Goal: Find specific page/section: Find specific page/section

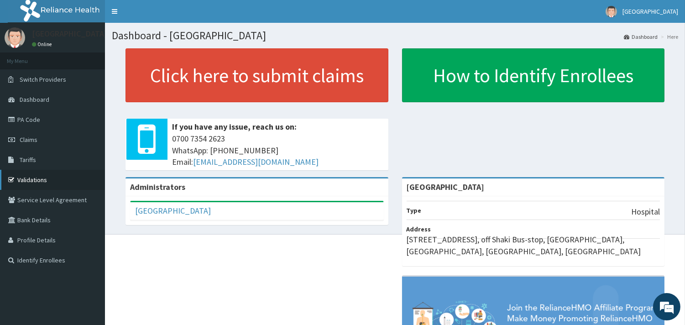
click at [52, 180] on link "Validations" at bounding box center [52, 180] width 105 height 20
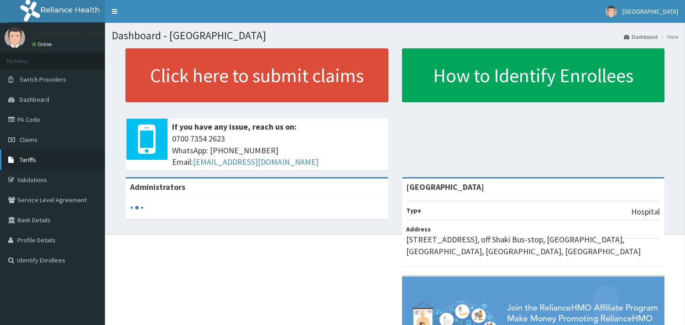
click at [40, 163] on link "Tariffs" at bounding box center [52, 160] width 105 height 20
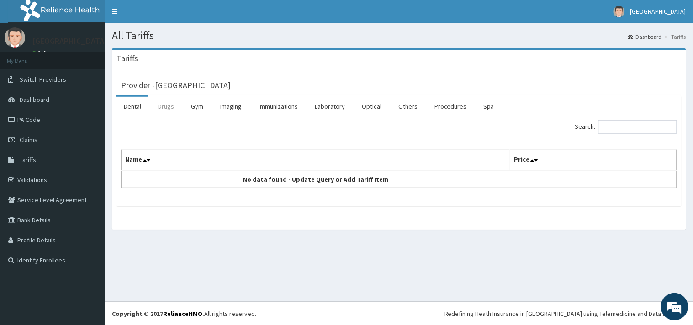
click at [172, 106] on link "Drugs" at bounding box center [166, 106] width 31 height 19
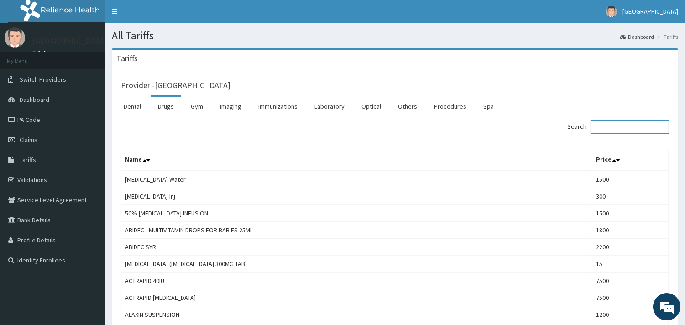
click at [608, 126] on input "Search:" at bounding box center [630, 127] width 79 height 14
type input "p"
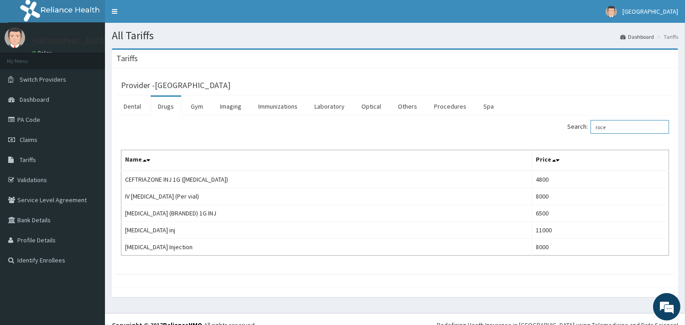
type input "roce"
